Goal: Obtain resource: Download file/media

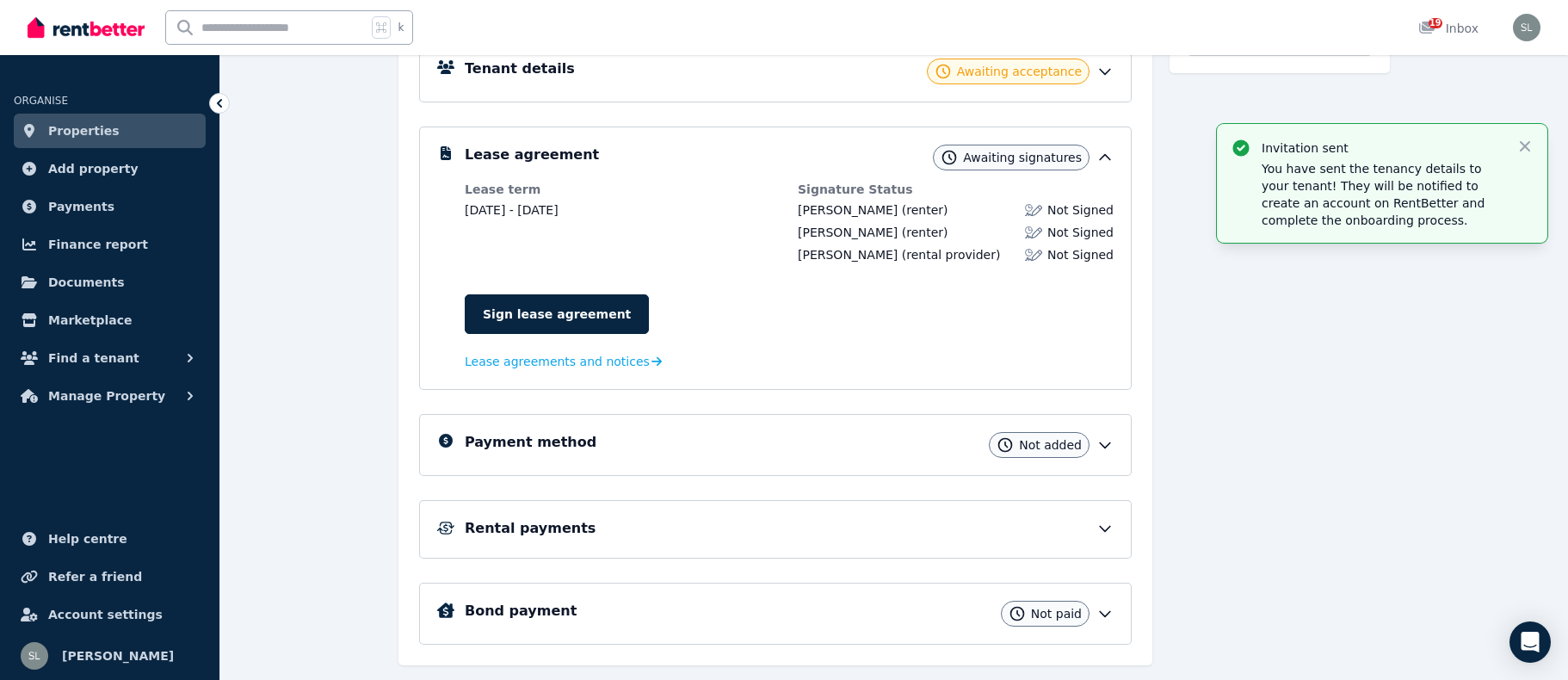
scroll to position [115, 0]
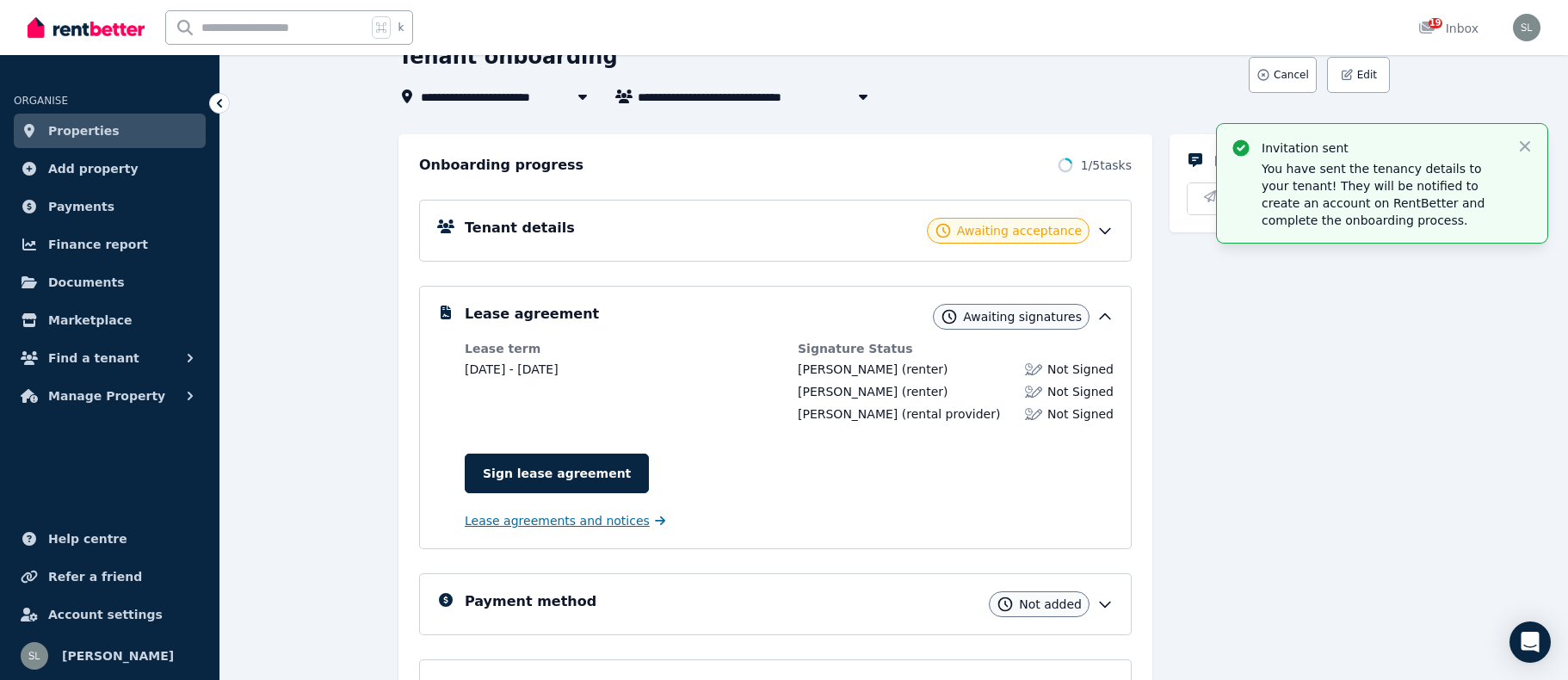
click at [608, 521] on span "Lease agreements and notices" at bounding box center [557, 521] width 185 height 17
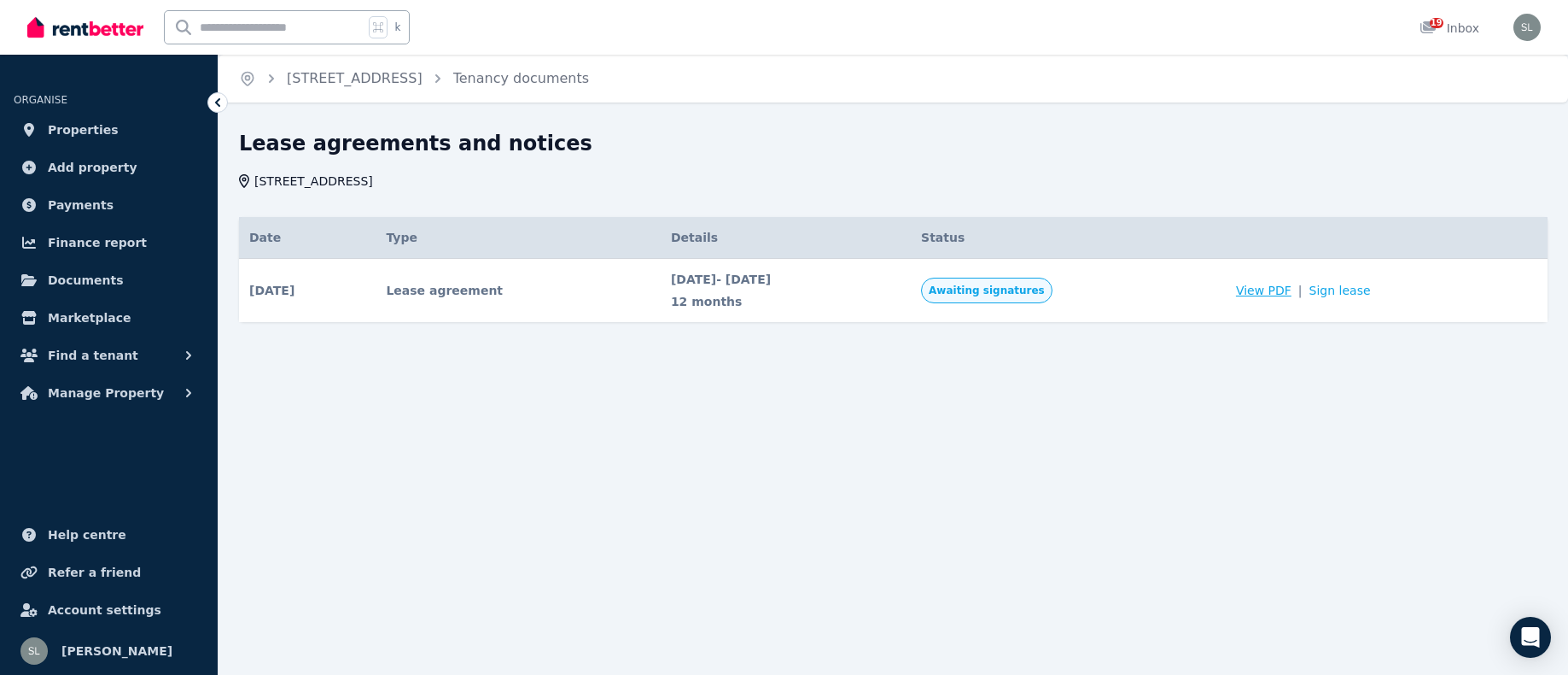
click at [1291, 288] on span "View PDF" at bounding box center [1263, 290] width 56 height 17
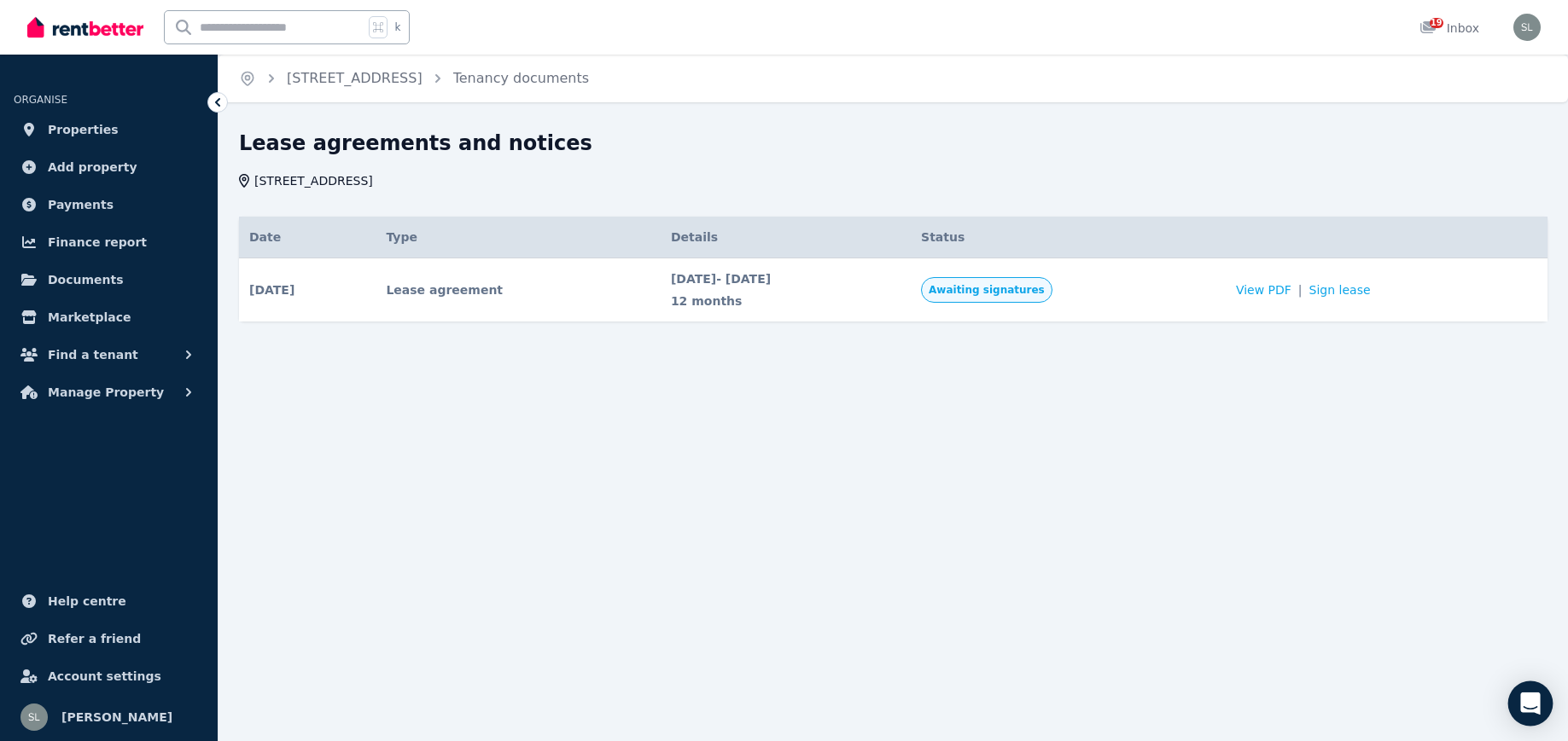
drag, startPoint x: 1519, startPoint y: 682, endPoint x: 1520, endPoint y: 691, distance: 9.1
click at [1524, 673] on div "Open Intercom Messenger" at bounding box center [1530, 704] width 45 height 45
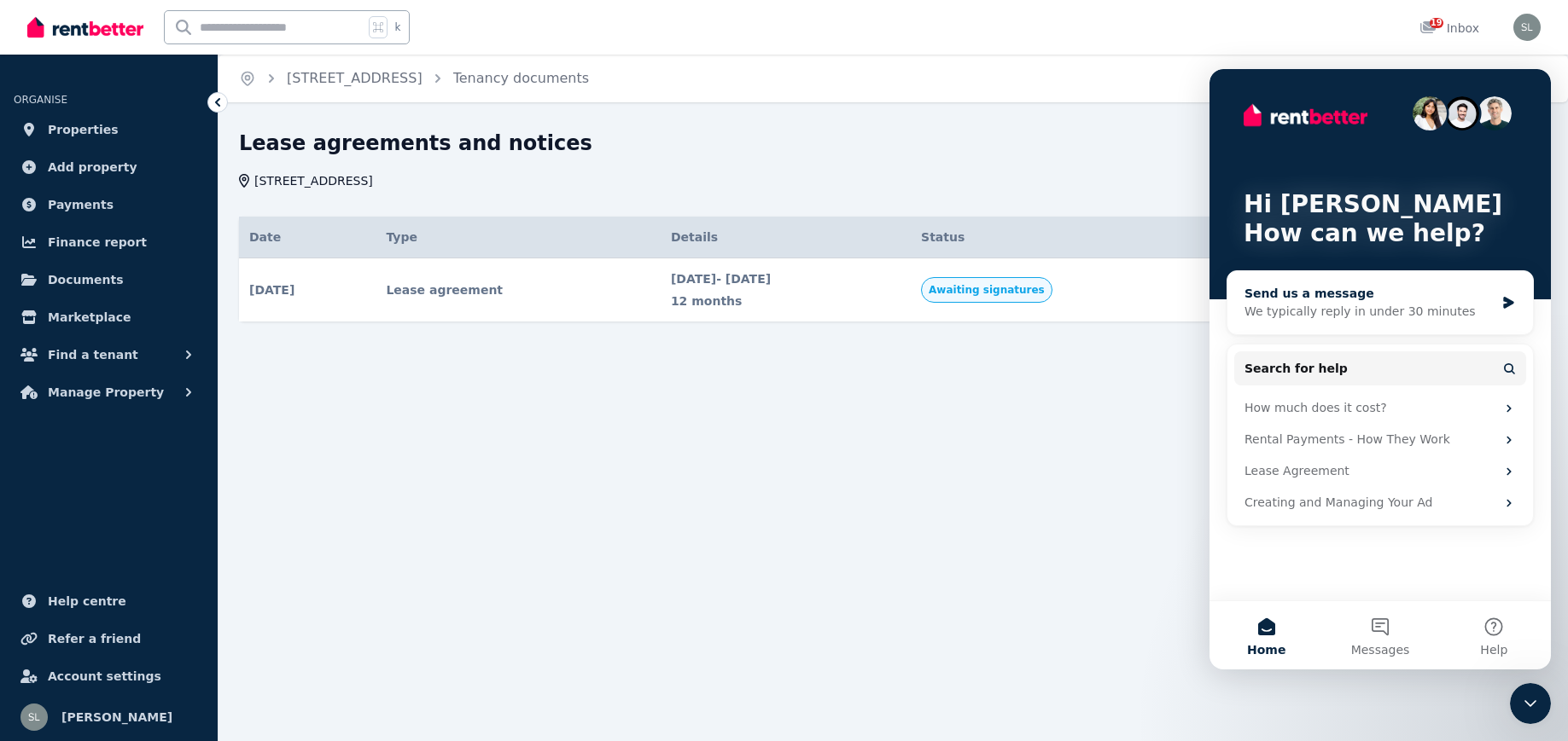
click at [1507, 303] on icon "Intercom messenger" at bounding box center [1508, 303] width 10 height 12
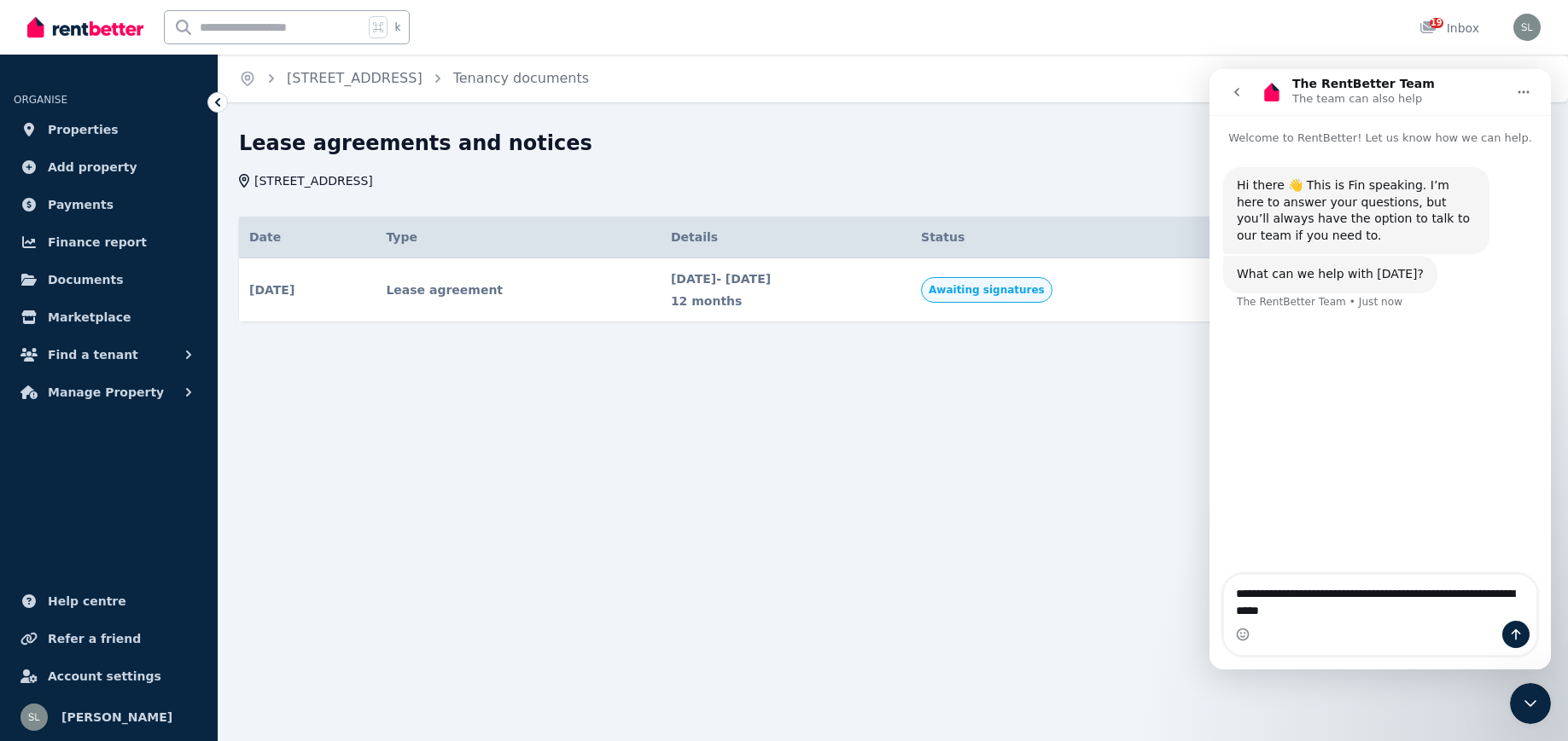
type textarea "**********"
click at [1518, 637] on icon "Send a message…" at bounding box center [1516, 635] width 14 height 14
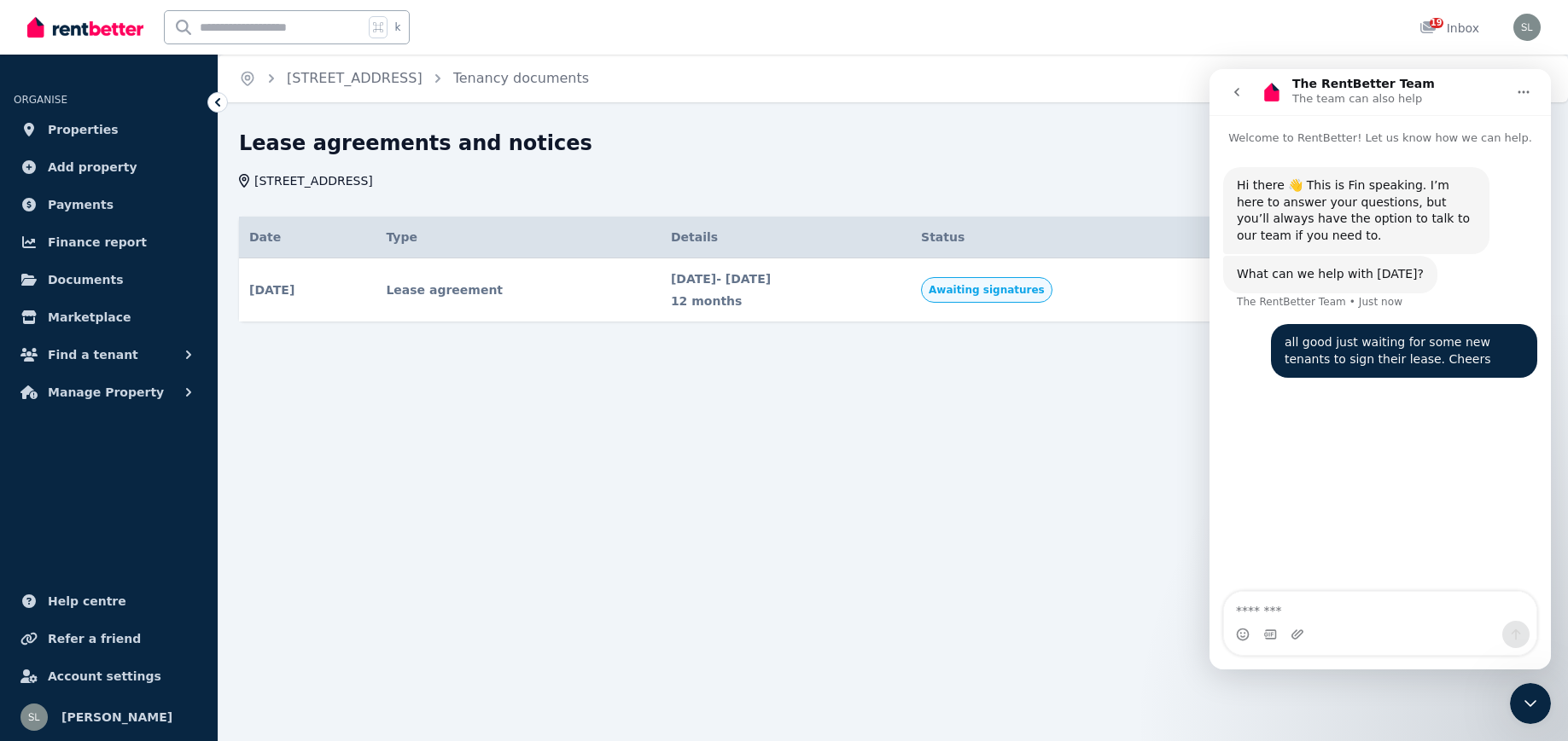
click at [1237, 92] on icon "go back" at bounding box center [1236, 92] width 14 height 14
